Goal: Task Accomplishment & Management: Use online tool/utility

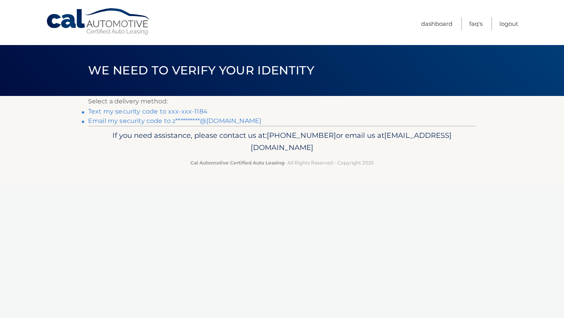
click at [181, 112] on link "Text my security code to xxx-xxx-1184" at bounding box center [148, 111] width 120 height 7
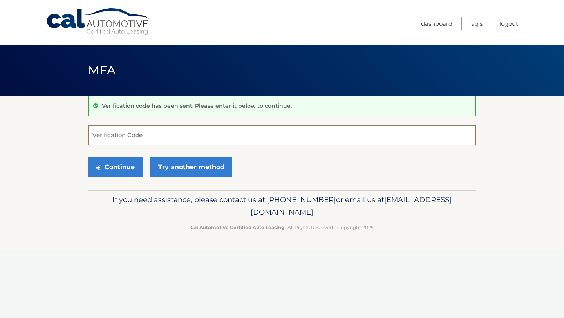
click at [296, 127] on input "Verification Code" at bounding box center [282, 135] width 388 height 20
type input "543813"
click at [127, 170] on button "Continue" at bounding box center [115, 168] width 54 height 20
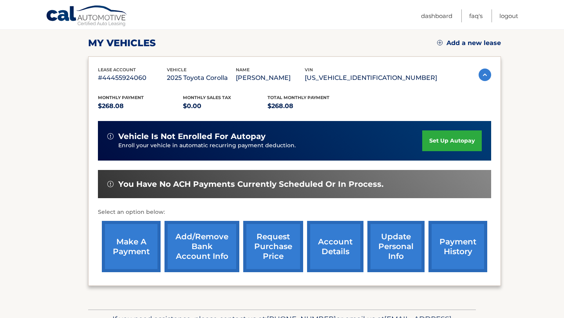
scroll to position [111, 0]
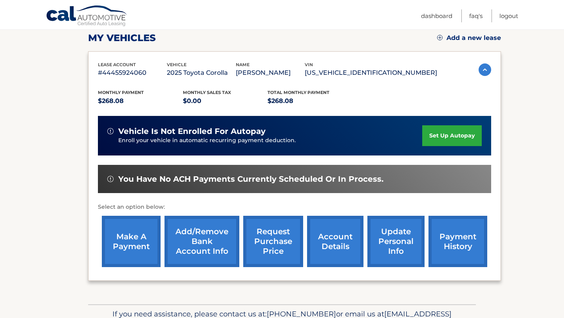
click at [130, 230] on link "make a payment" at bounding box center [131, 241] width 59 height 51
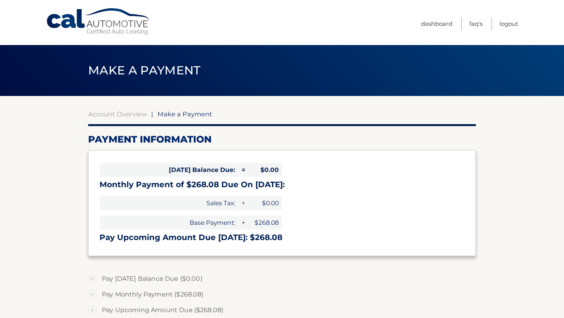
select select "MmYwYzQzNWEtMzljNS00NjgxLWE1Y2QtNWFkMzYzNDJjMDRm"
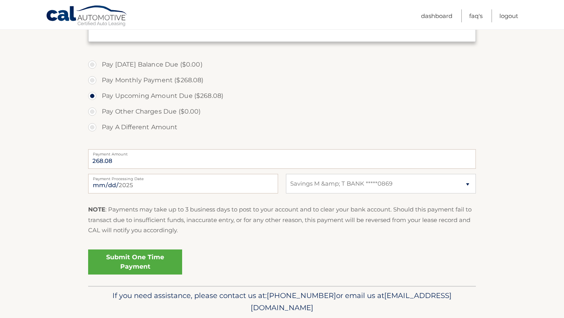
scroll to position [216, 0]
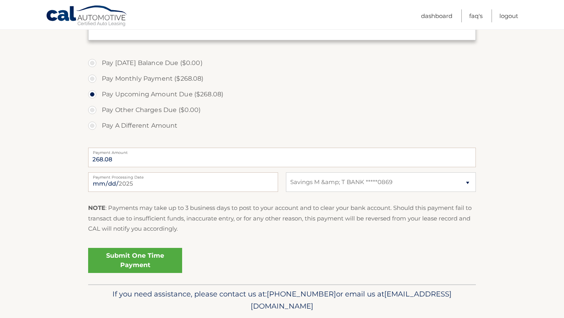
click at [123, 271] on link "Submit One Time Payment" at bounding box center [135, 260] width 94 height 25
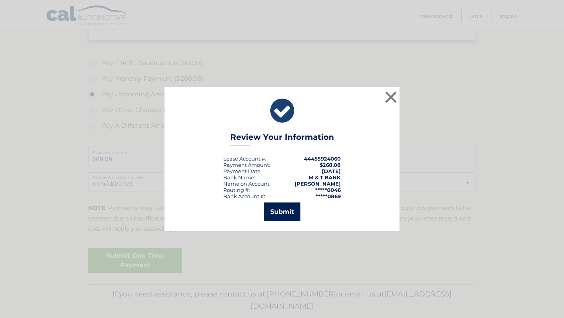
click at [290, 213] on button "Submit" at bounding box center [282, 212] width 36 height 19
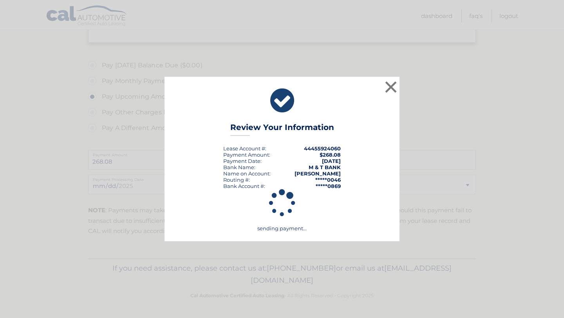
scroll to position [214, 0]
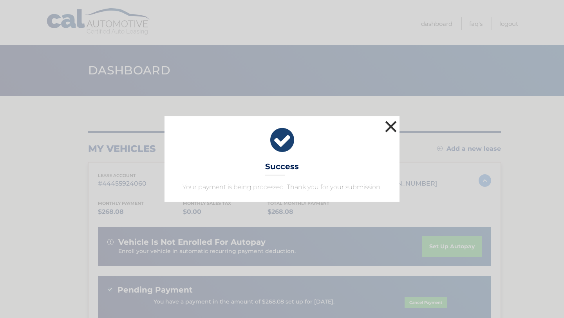
click at [388, 132] on button "×" at bounding box center [391, 127] width 16 height 16
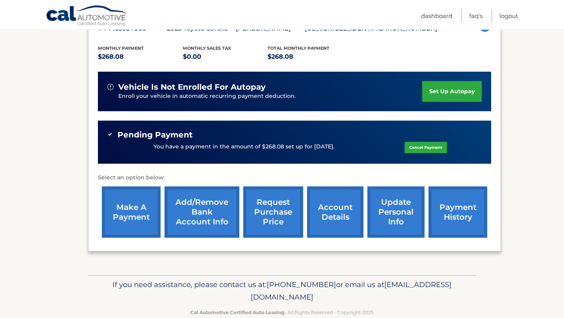
scroll to position [161, 0]
